Goal: Participate in discussion: Engage in conversation with other users on a specific topic

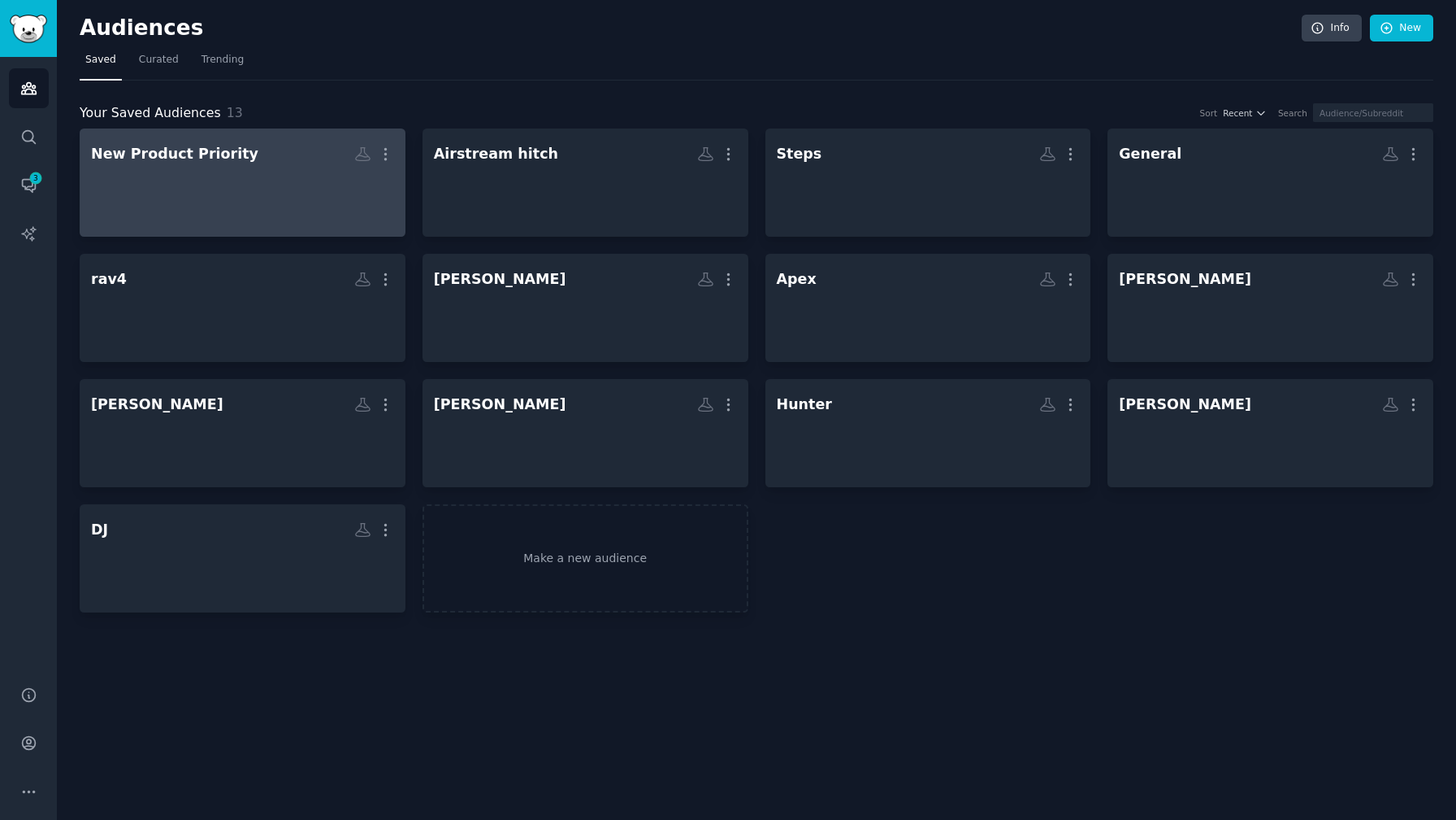
click at [328, 173] on div at bounding box center [243, 196] width 303 height 56
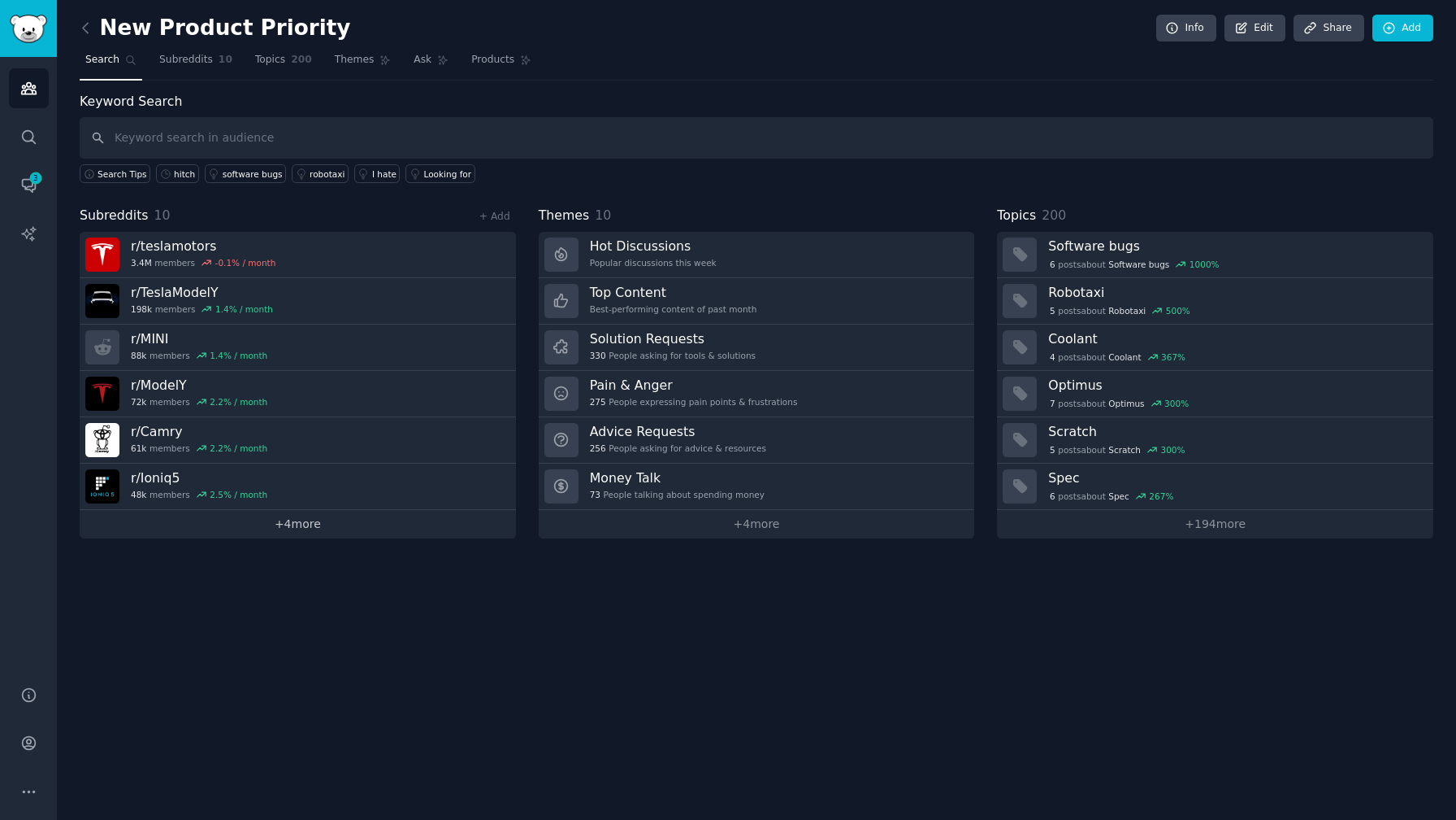
click at [327, 530] on link "+ 4 more" at bounding box center [297, 524] width 437 height 29
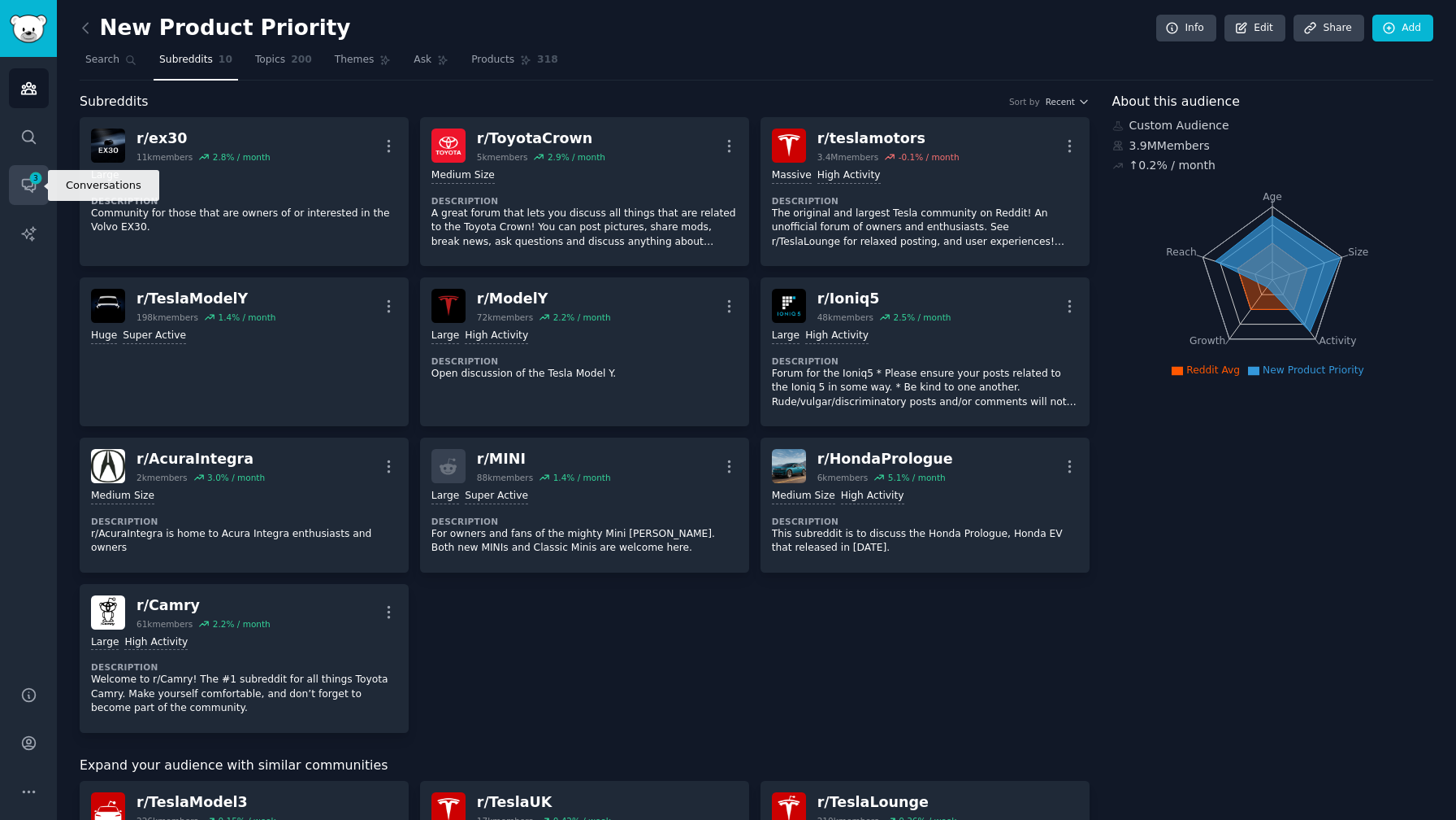
click at [30, 190] on icon "Sidebar" at bounding box center [28, 185] width 13 height 13
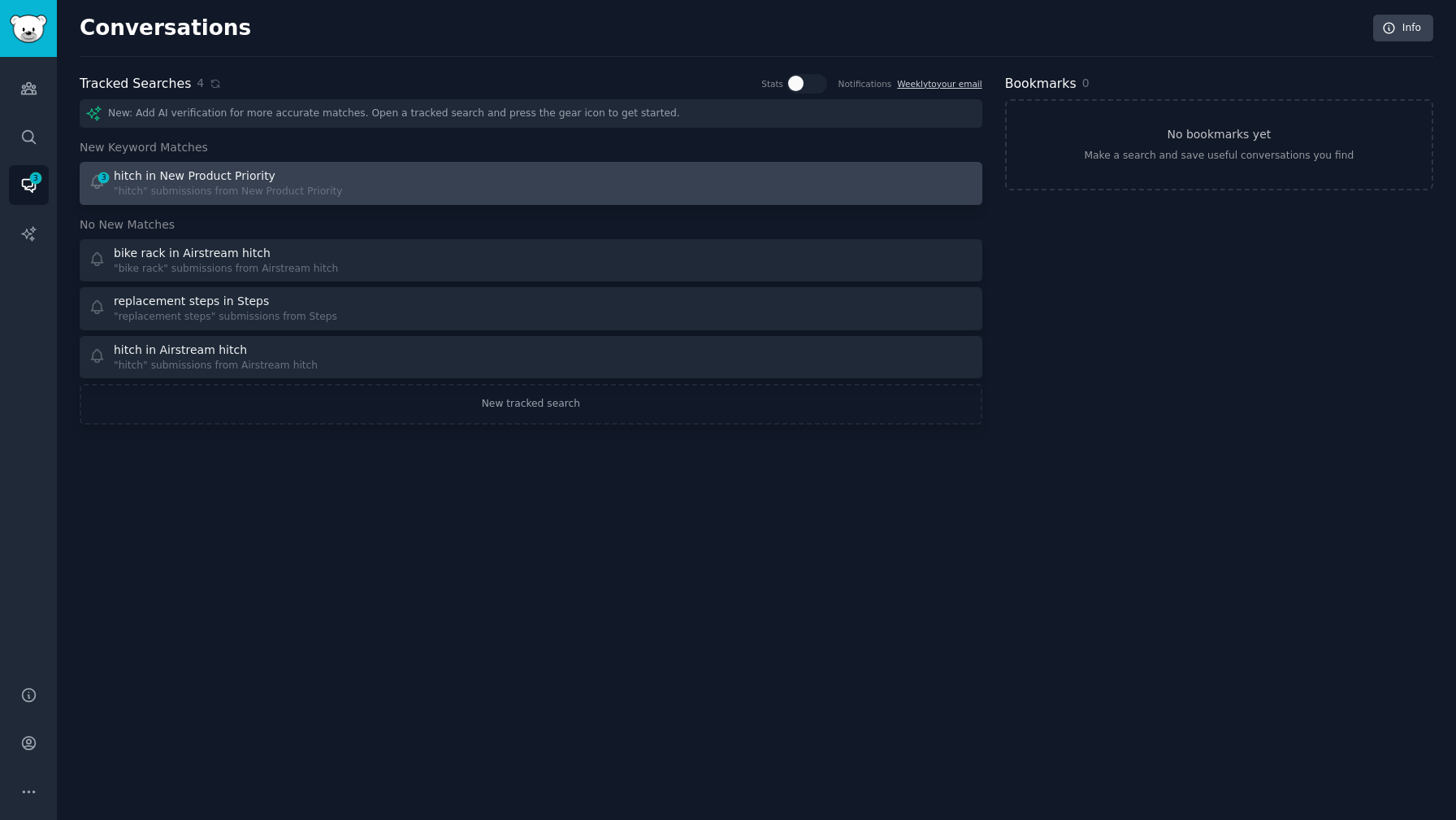
click at [239, 177] on div "hitch in New Product Priority" at bounding box center [194, 175] width 161 height 17
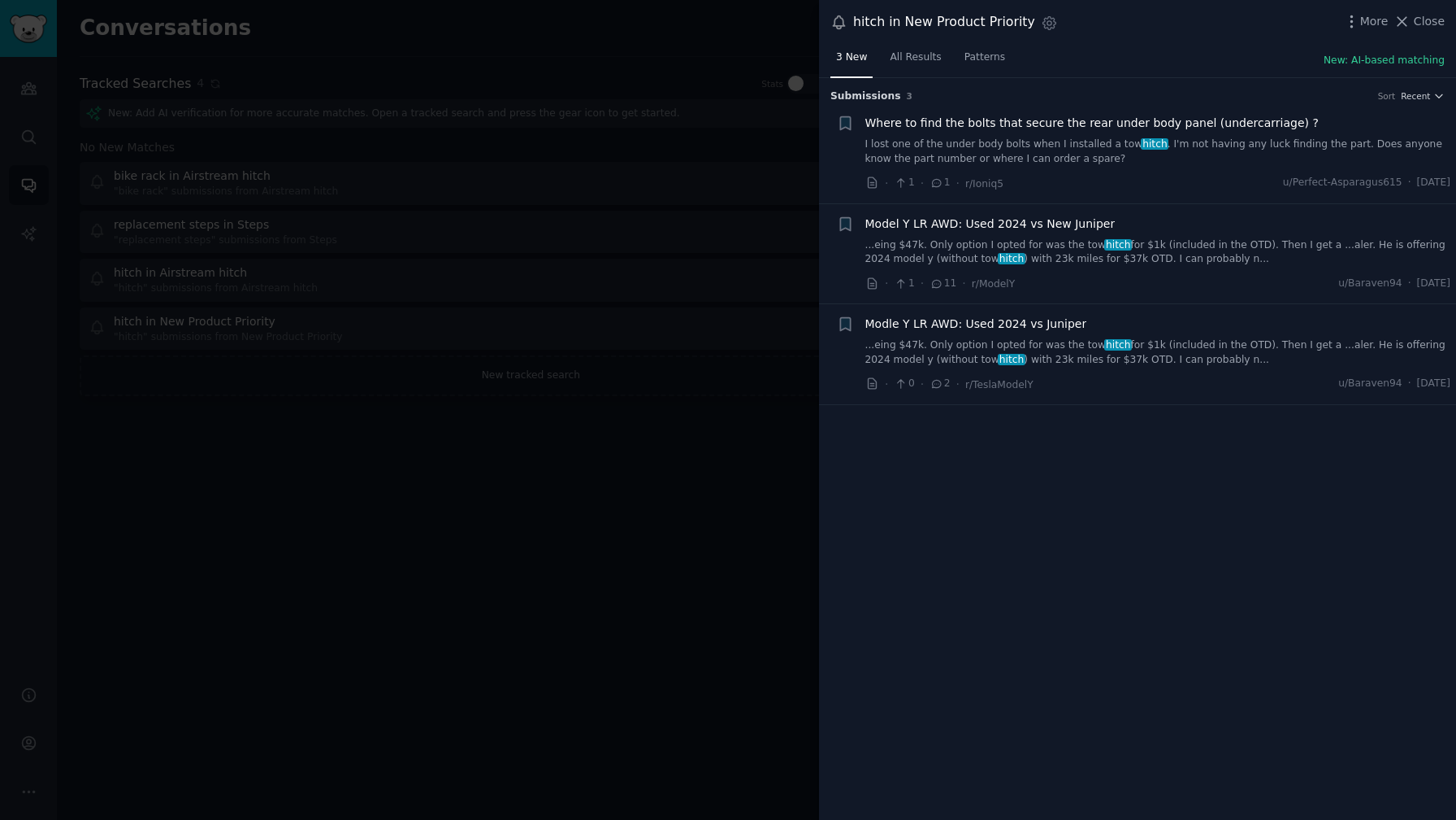
click at [1046, 217] on span "Model Y LR AWD: Used 2024 vs New Juniper" at bounding box center [990, 224] width 250 height 17
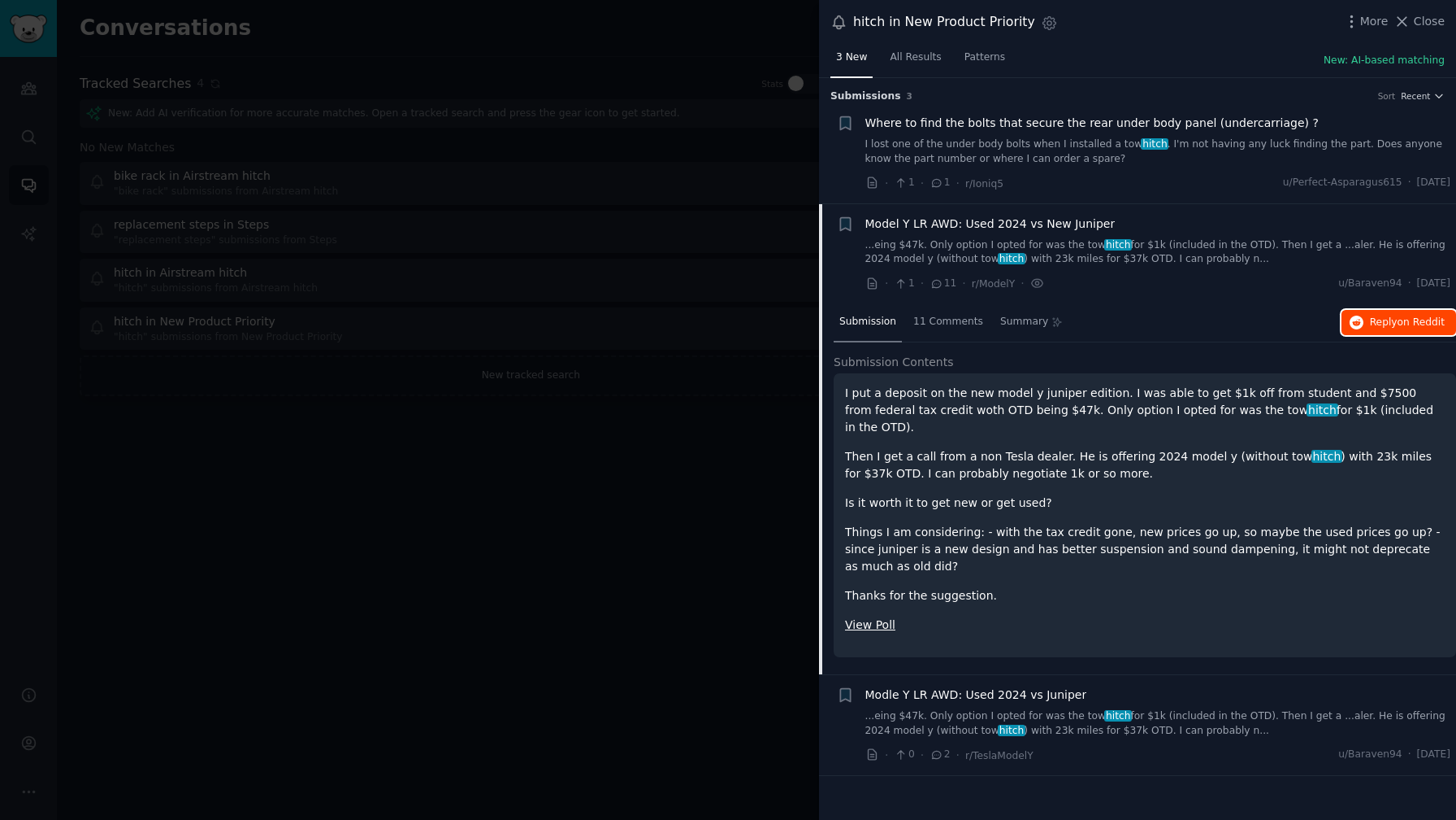
click at [1373, 316] on span "Reply on Reddit" at bounding box center [1407, 323] width 75 height 15
